Goal: Task Accomplishment & Management: Use online tool/utility

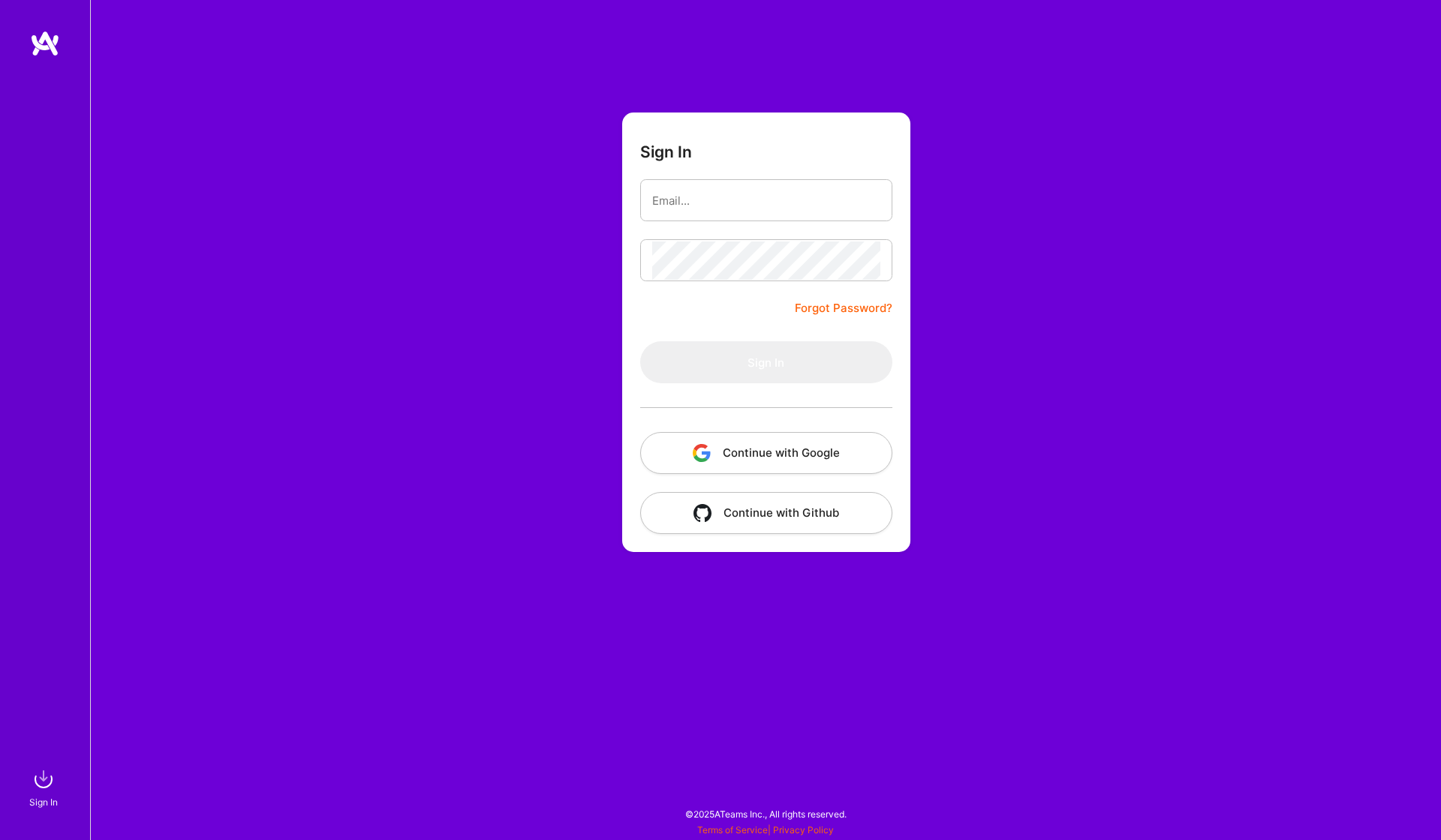
click at [847, 459] on button "Continue with Google" at bounding box center [766, 453] width 252 height 42
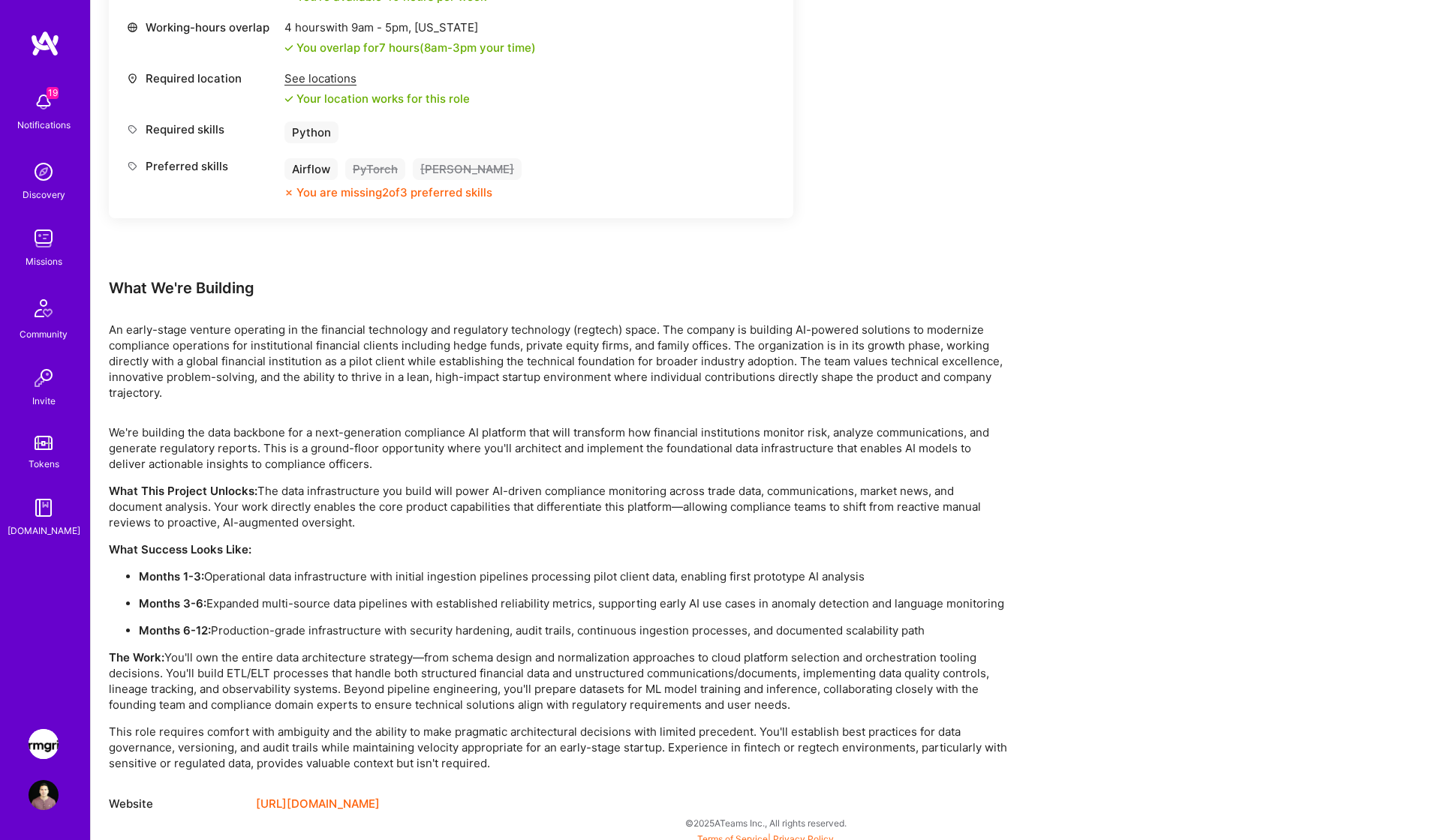
scroll to position [731, 0]
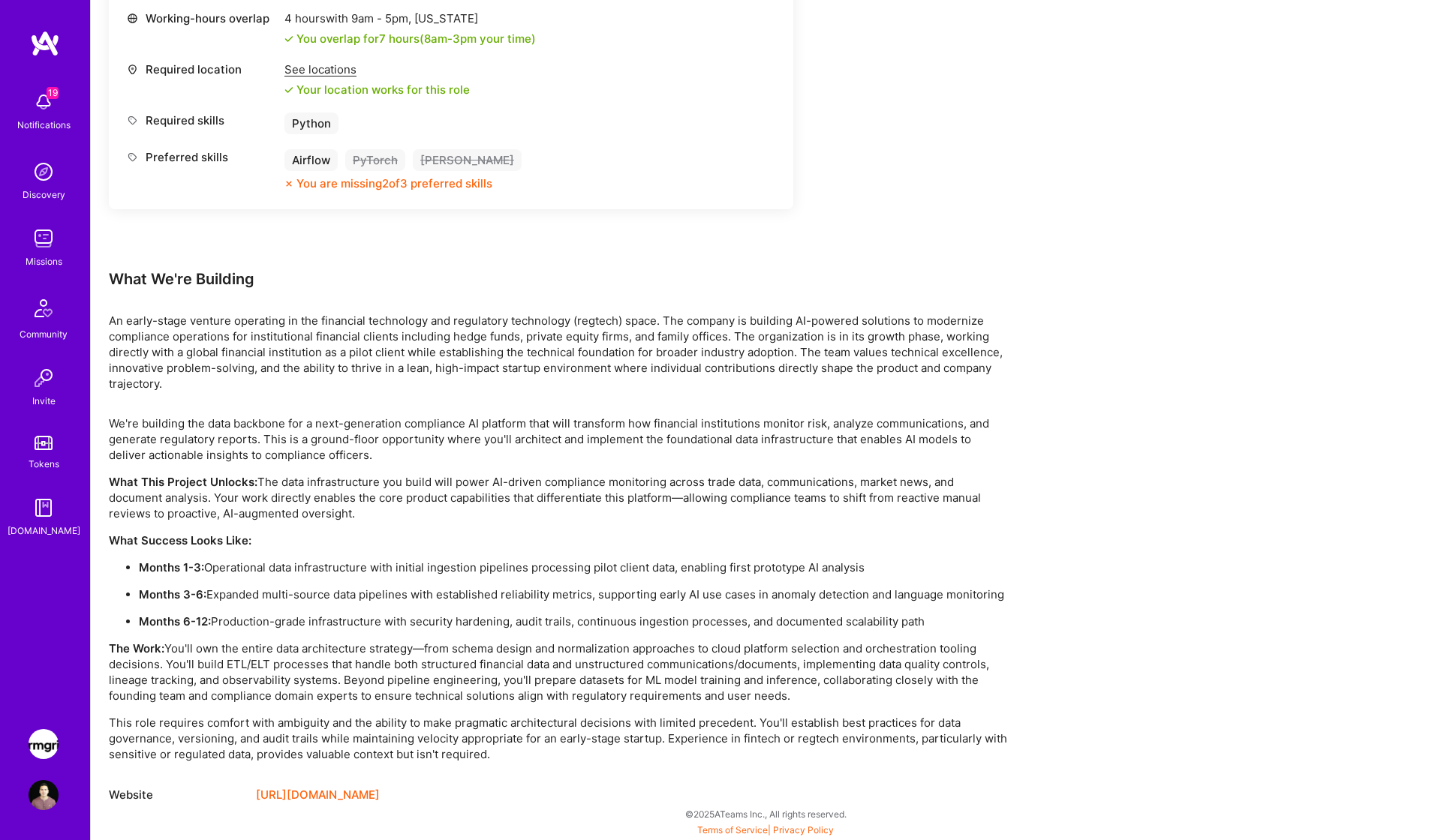
click at [349, 787] on link "[URL][DOMAIN_NAME]" at bounding box center [317, 795] width 124 height 18
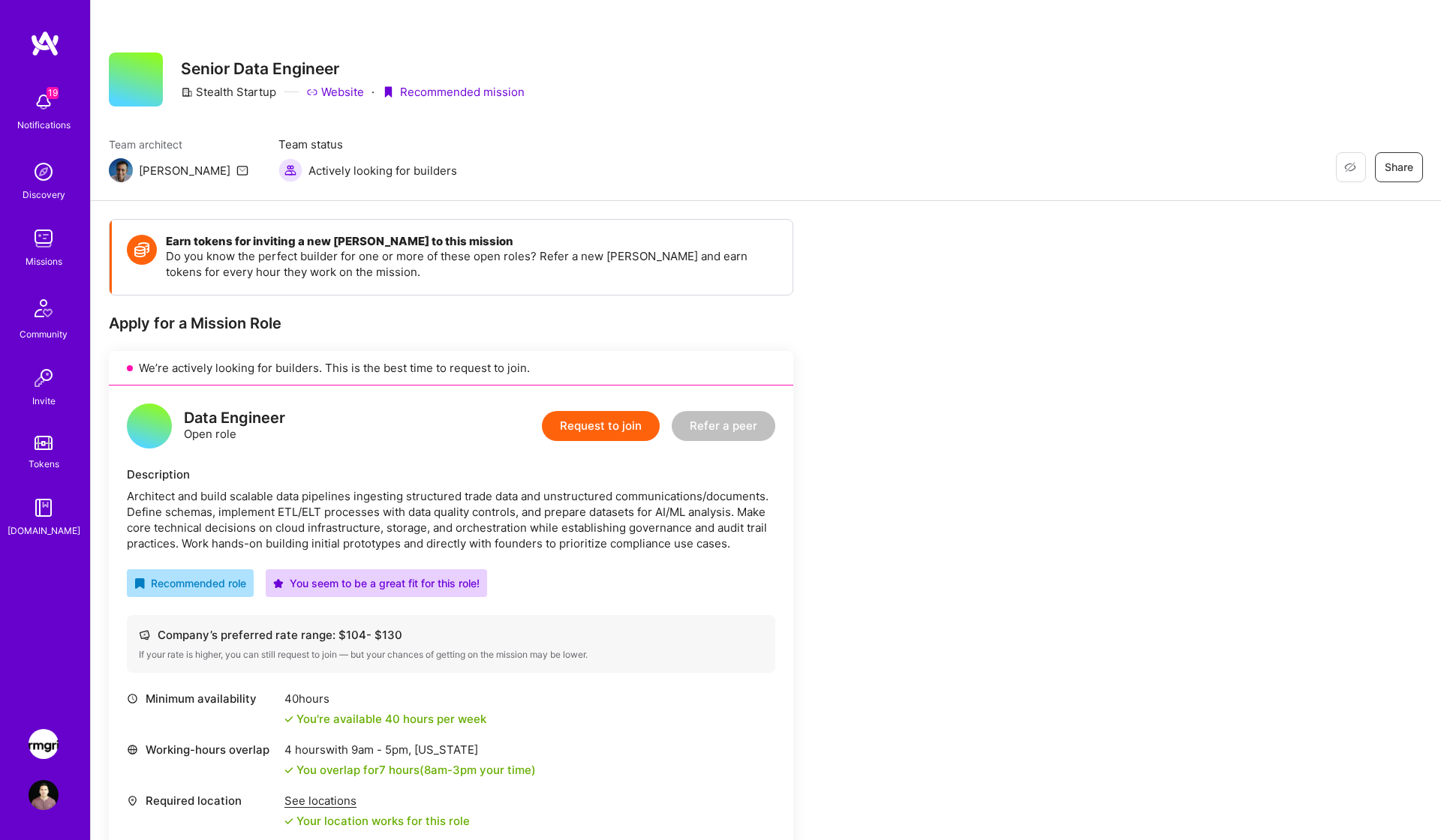
scroll to position [108, 0]
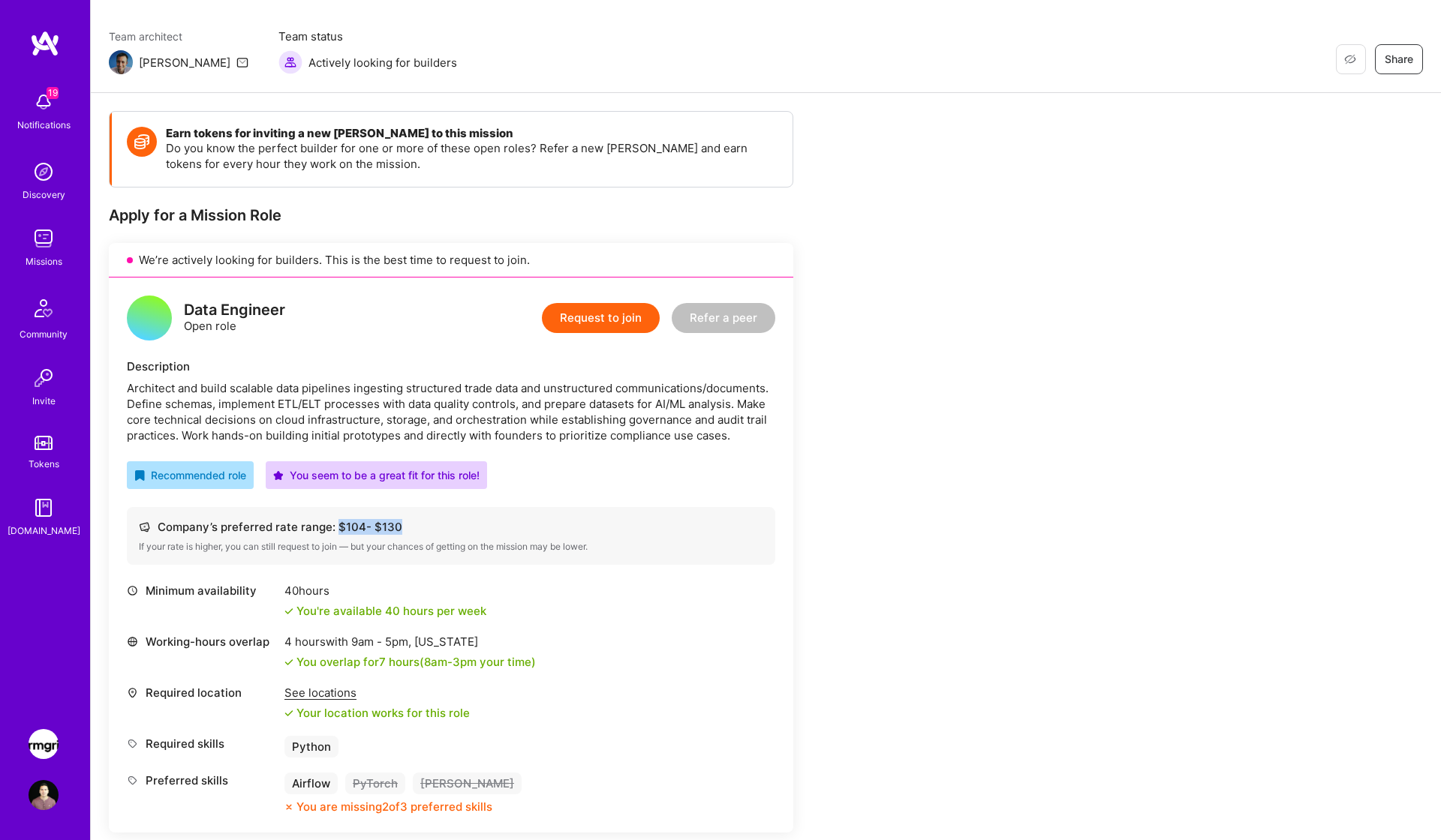
drag, startPoint x: 408, startPoint y: 532, endPoint x: 336, endPoint y: 522, distance: 72.7
click at [336, 522] on div "Company’s preferred rate range: $ 104 - $ 130" at bounding box center [451, 527] width 624 height 16
copy div "$ 104 - $ 130"
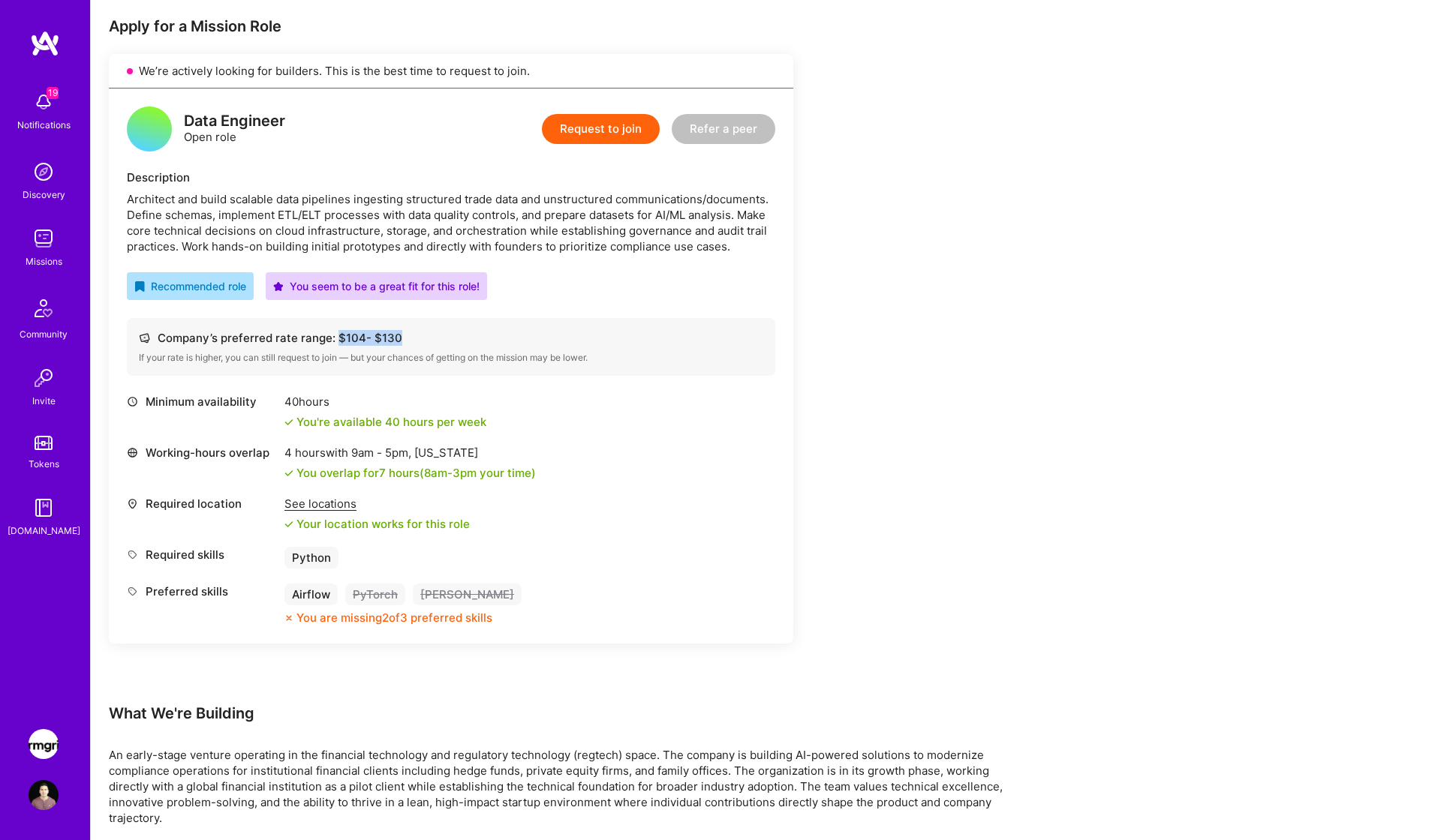
scroll to position [0, 0]
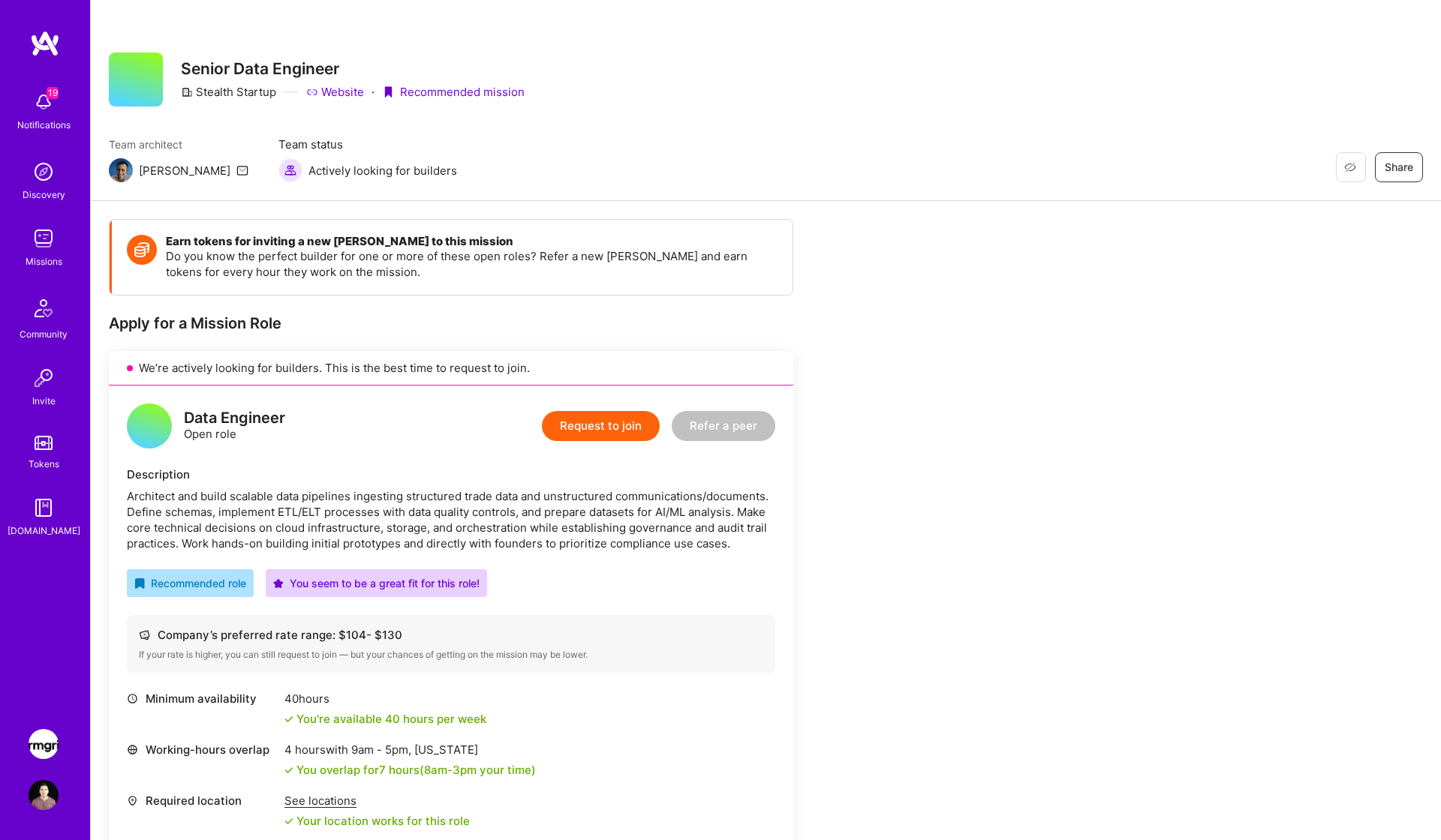
click at [19, 84] on div "19 Notifications" at bounding box center [44, 110] width 93 height 52
click at [53, 47] on img at bounding box center [45, 44] width 30 height 27
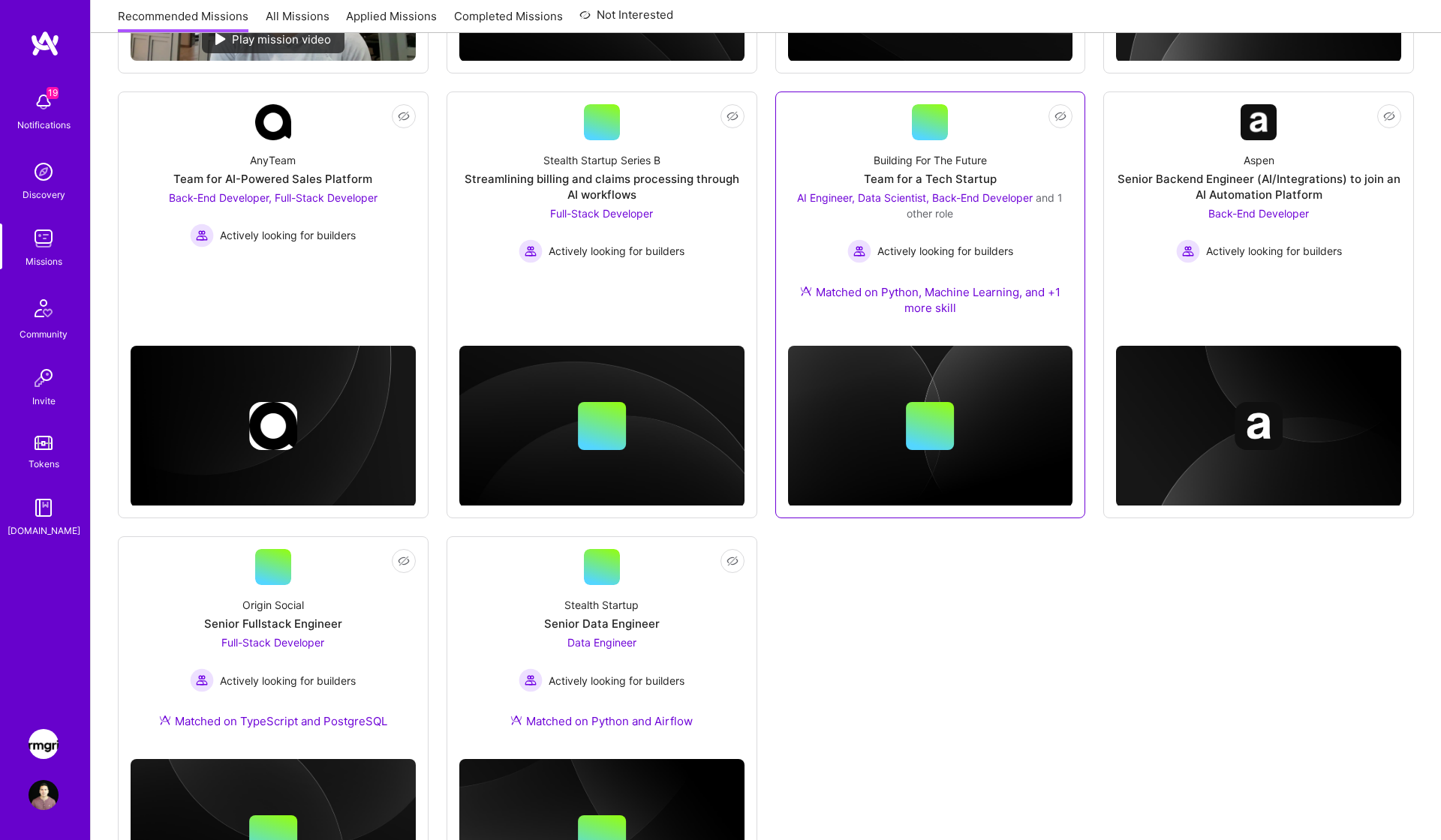
scroll to position [577, 0]
